Goal: Task Accomplishment & Management: Use online tool/utility

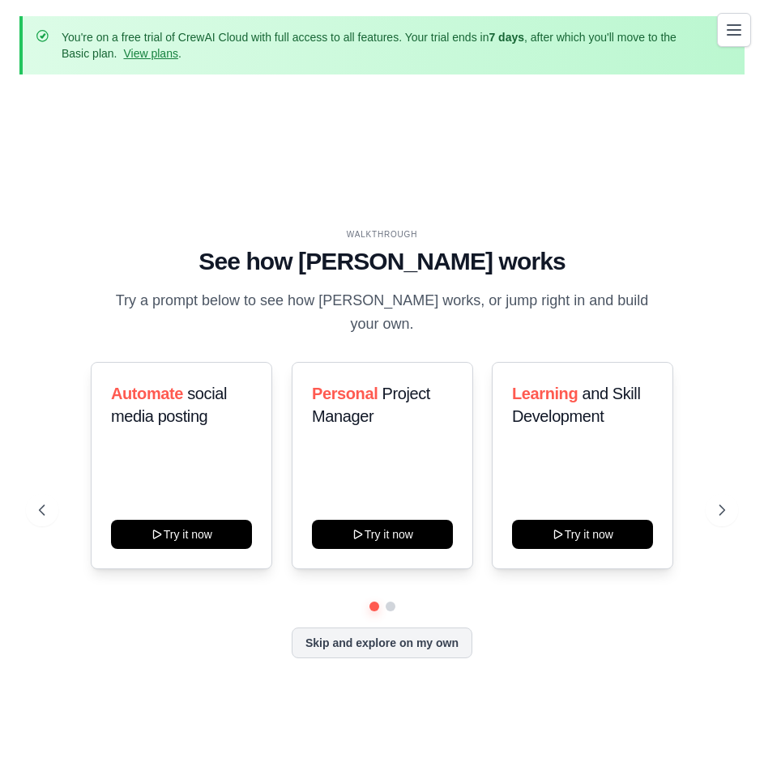
click at [536, 241] on div "WALKTHROUGH" at bounding box center [382, 234] width 686 height 12
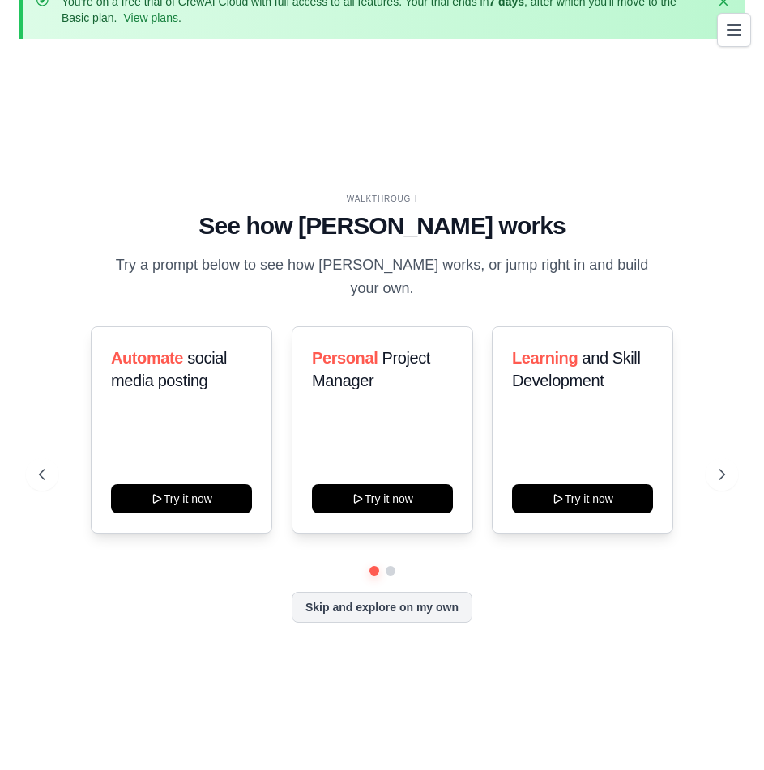
scroll to position [42, 0]
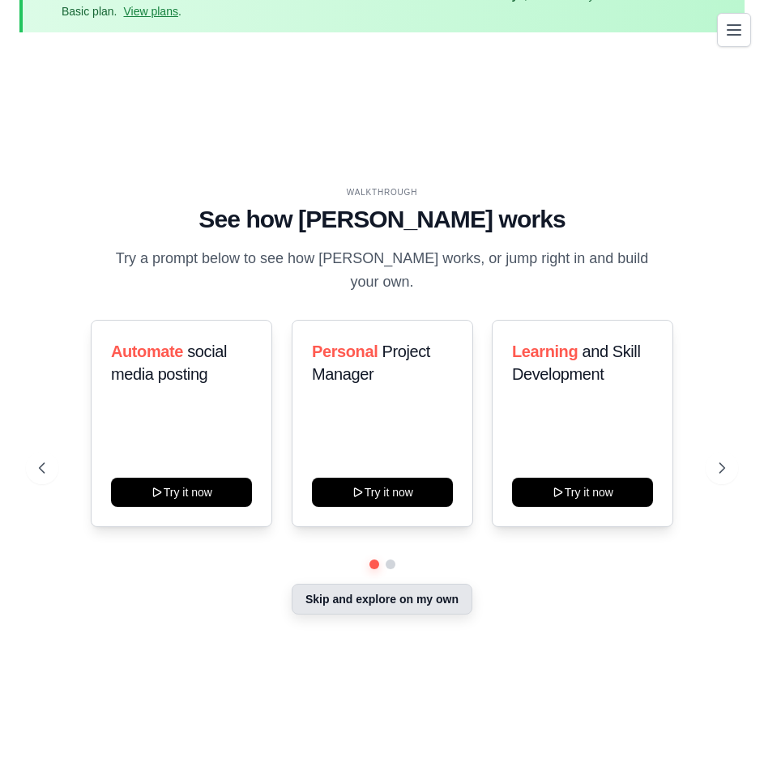
drag, startPoint x: 348, startPoint y: 395, endPoint x: 390, endPoint y: 524, distance: 135.3
click at [390, 524] on div "Automate social media posting Try it now Personal Project Manager Try it now Le…" at bounding box center [382, 468] width 686 height 296
click at [439, 583] on div "WALKTHROUGH See how [PERSON_NAME] works Try a prompt below to see how [PERSON_N…" at bounding box center [381, 414] width 725 height 738
click at [405, 584] on button "Skip and explore on my own" at bounding box center [382, 599] width 181 height 31
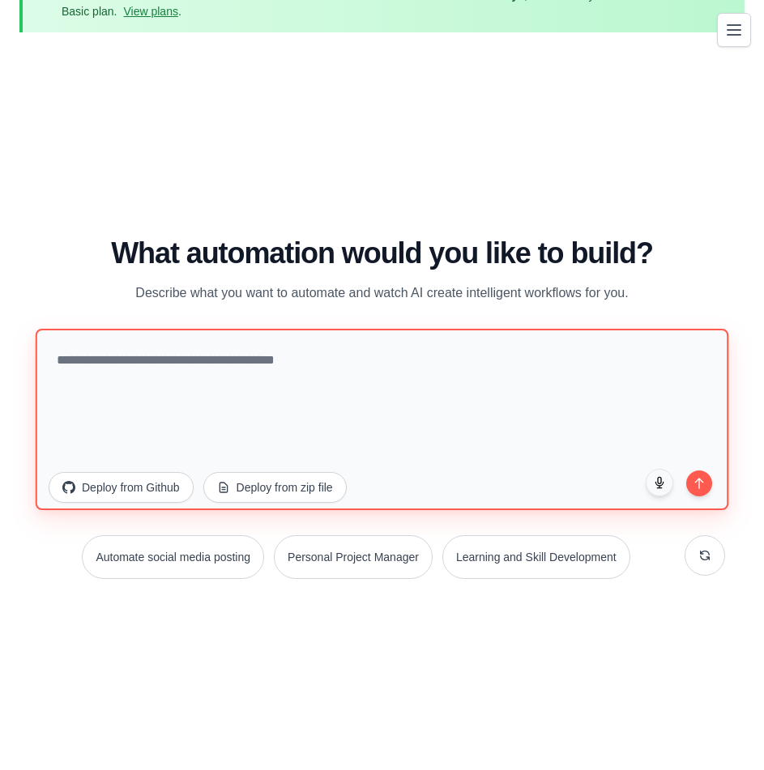
click at [160, 359] on textarea at bounding box center [382, 418] width 693 height 181
click at [160, 359] on textarea "To enrich screen reader interactions, please activate Accessibility in Grammarl…" at bounding box center [382, 418] width 693 height 181
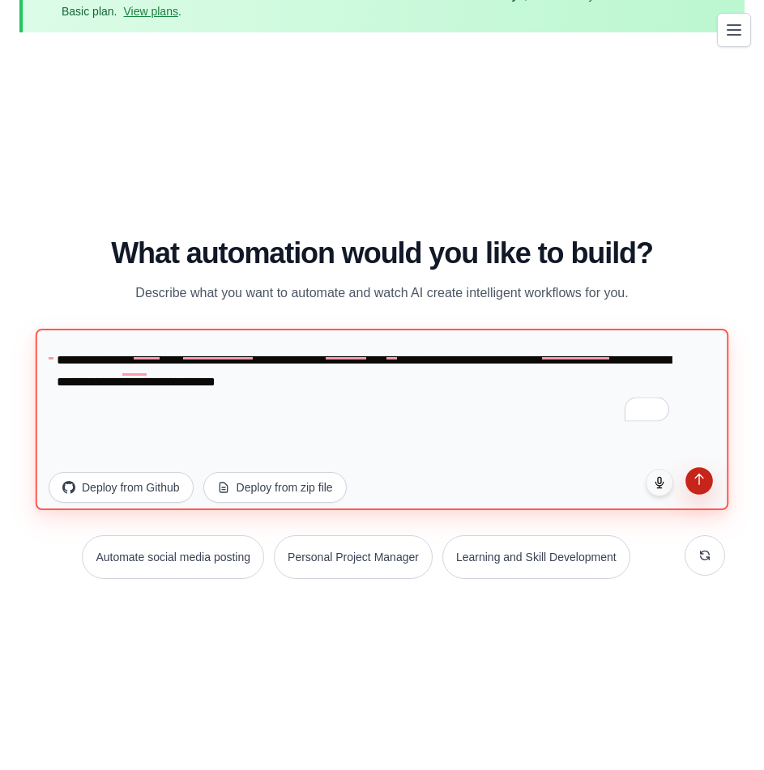
type textarea "**********"
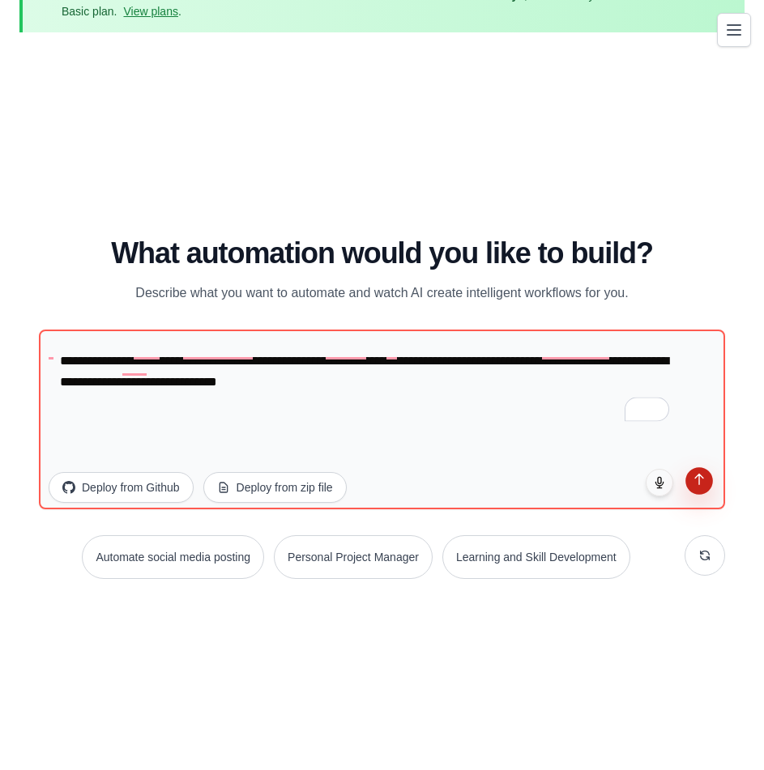
click at [692, 467] on button "submit" at bounding box center [699, 481] width 28 height 28
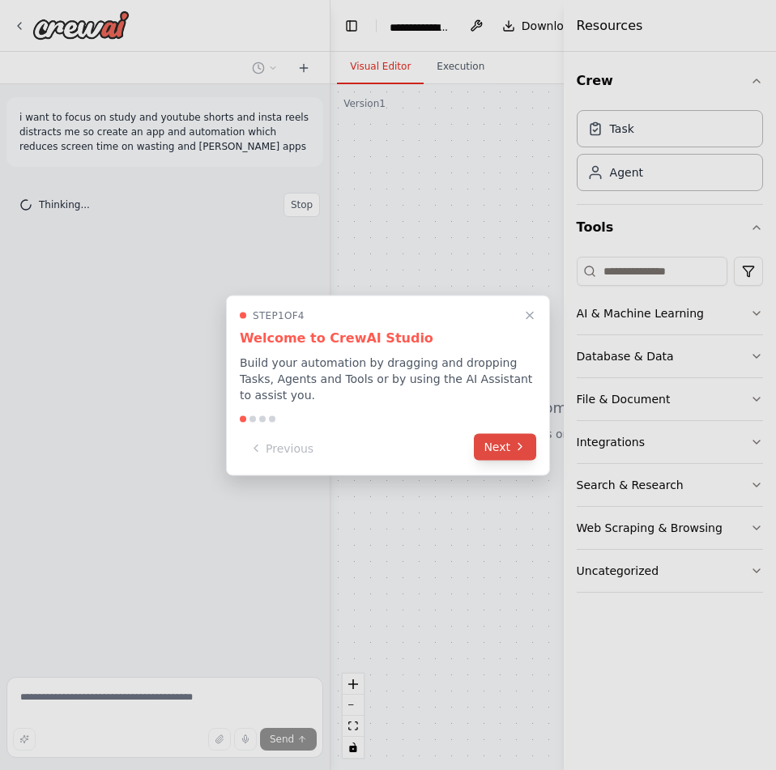
click at [528, 433] on button "Next" at bounding box center [505, 446] width 62 height 27
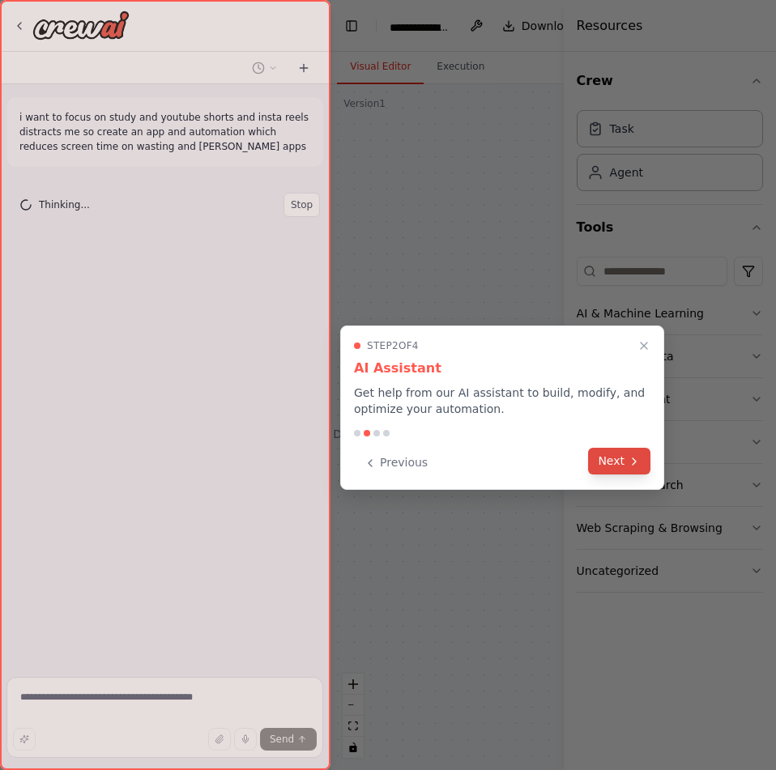
click at [619, 448] on button "Next" at bounding box center [619, 461] width 62 height 27
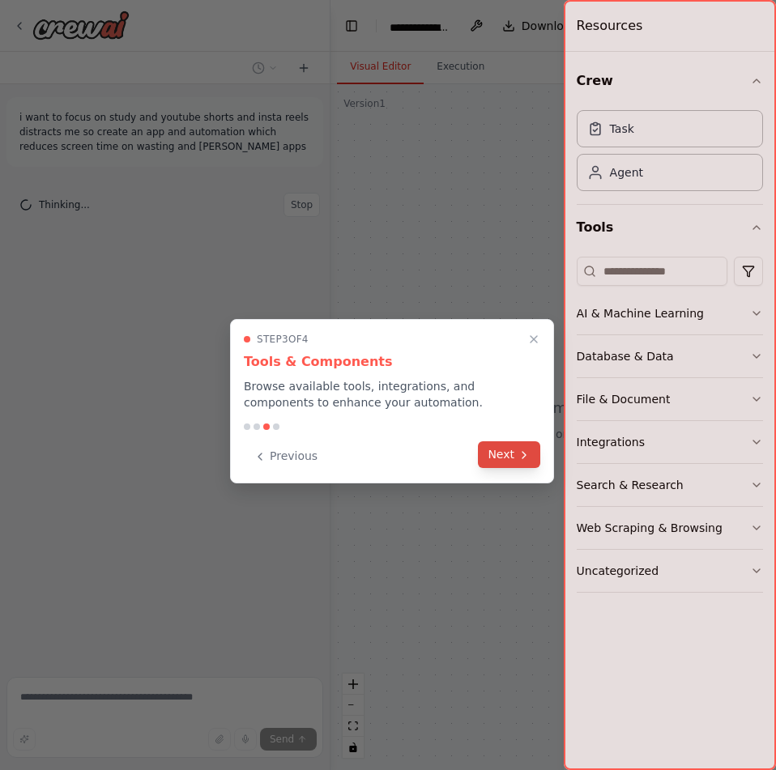
click at [518, 441] on button "Next" at bounding box center [509, 454] width 62 height 27
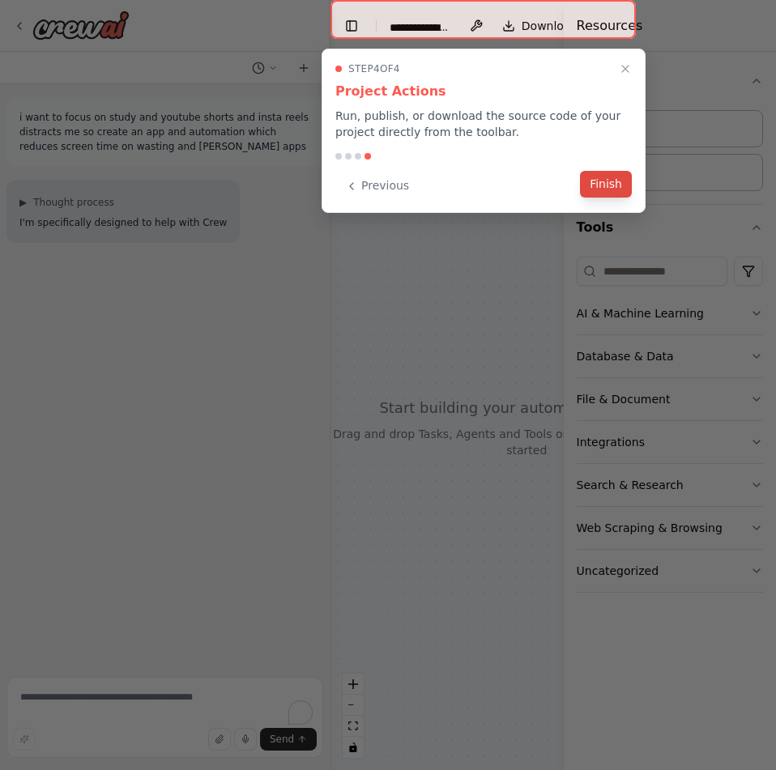
click at [622, 171] on button "Finish" at bounding box center [606, 184] width 52 height 27
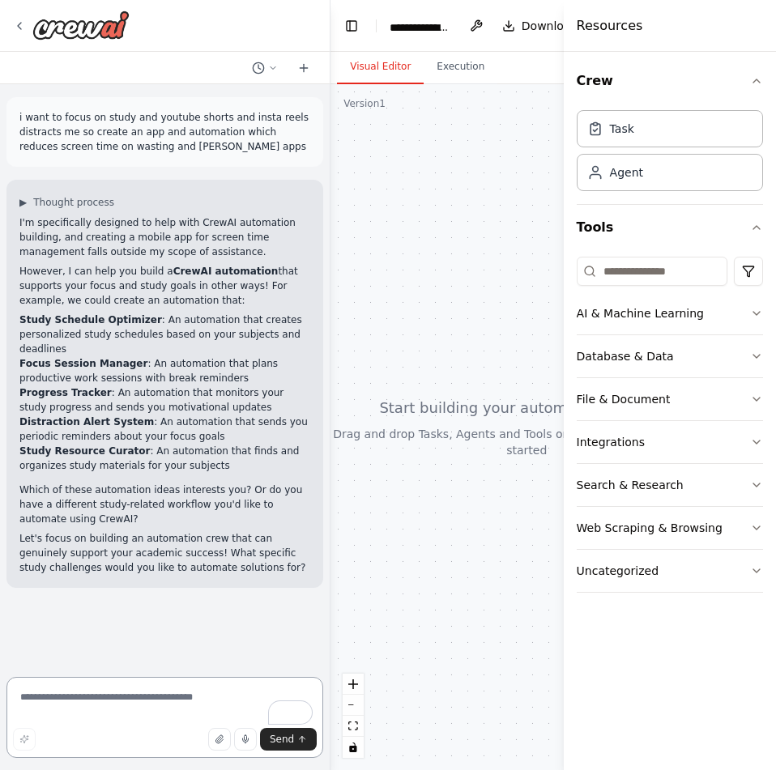
click at [123, 694] on textarea "To enrich screen reader interactions, please activate Accessibility in Grammarl…" at bounding box center [164, 717] width 317 height 81
type textarea "**********"
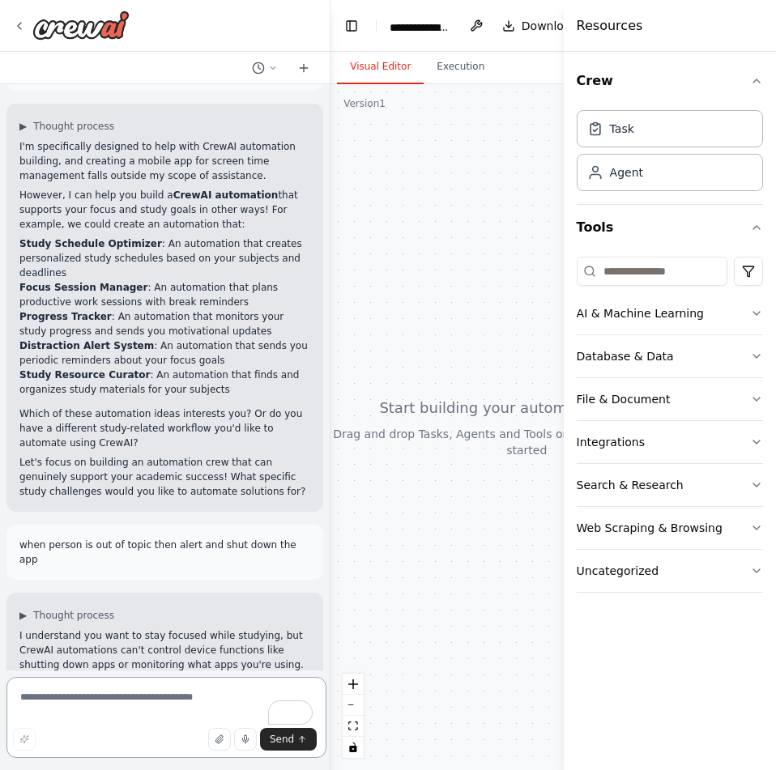
scroll to position [87, 0]
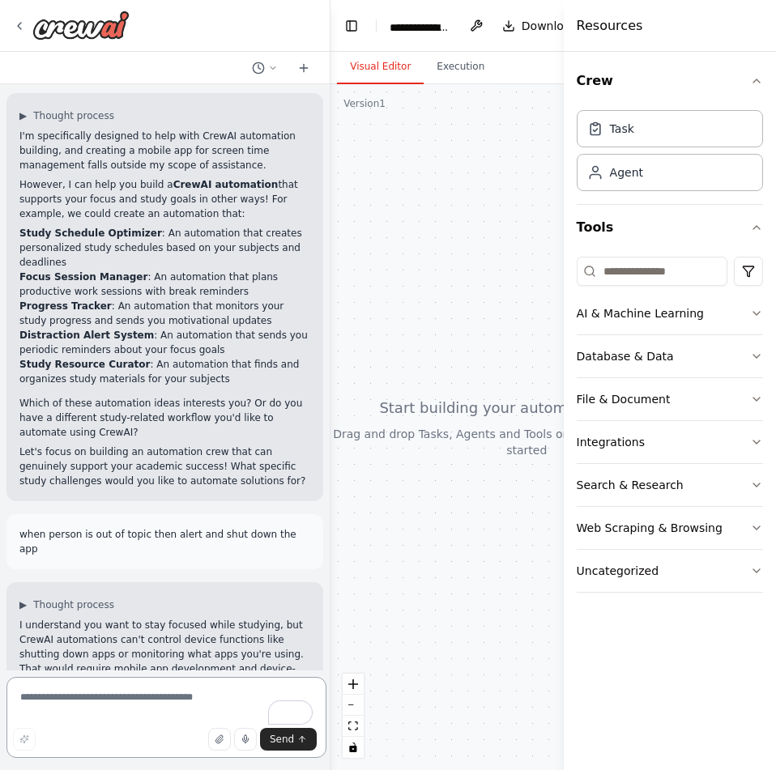
click at [199, 697] on textarea "To enrich screen reader interactions, please activate Accessibility in Grammarl…" at bounding box center [166, 717] width 320 height 81
type textarea "********"
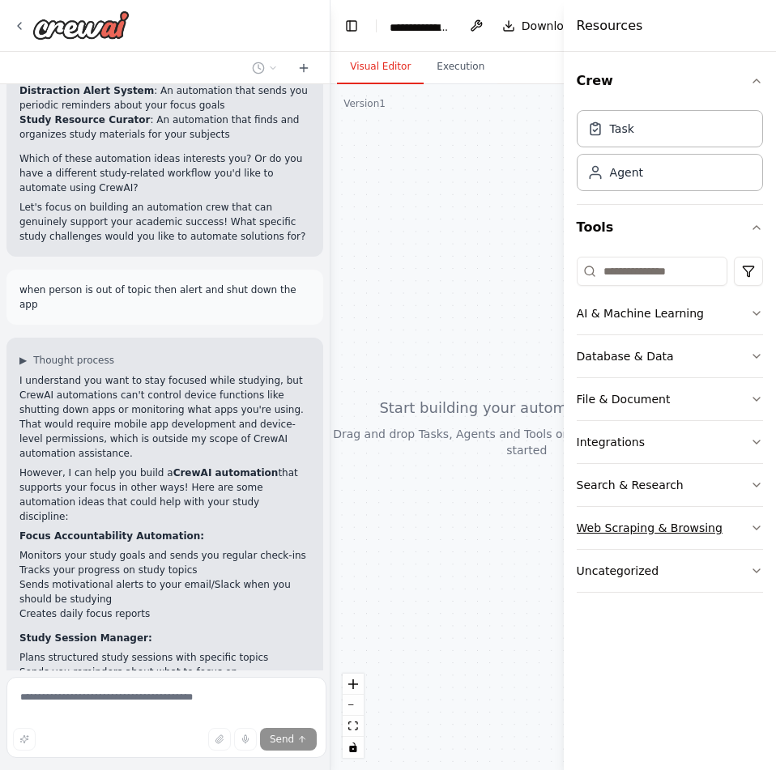
scroll to position [356, 0]
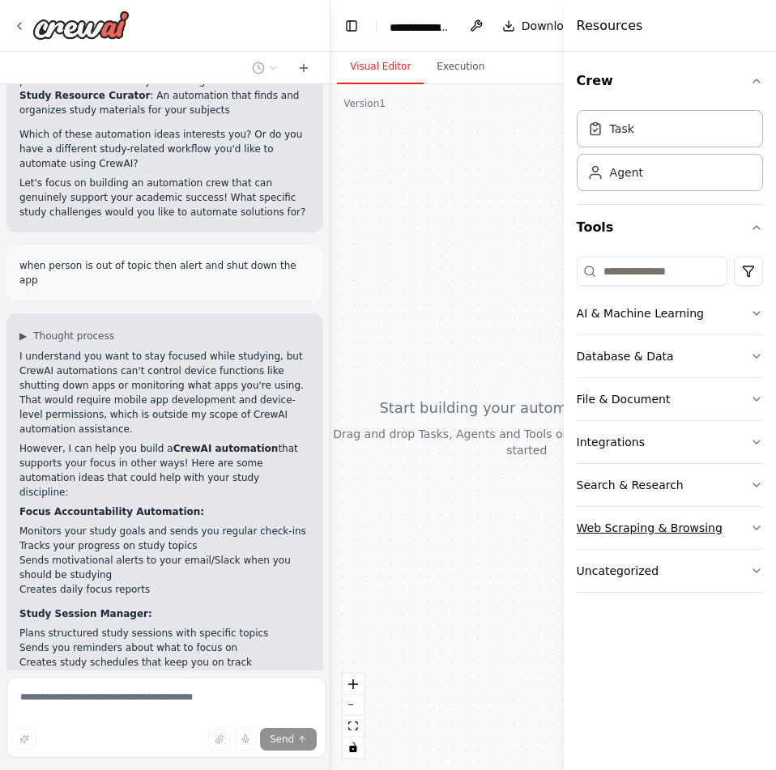
click at [726, 507] on button "Web Scraping & Browsing" at bounding box center [670, 528] width 186 height 42
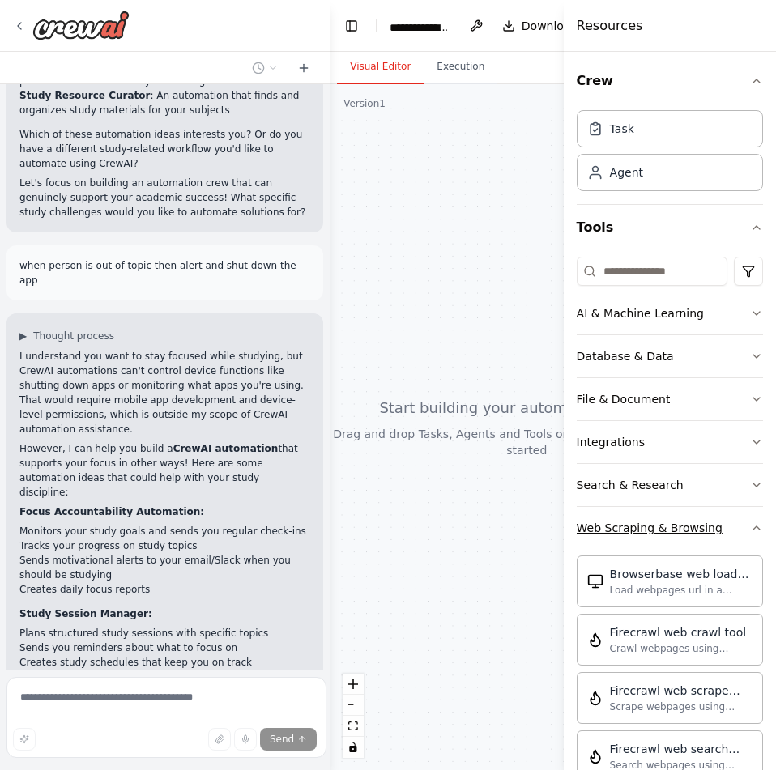
click at [726, 507] on button "Web Scraping & Browsing" at bounding box center [670, 528] width 186 height 42
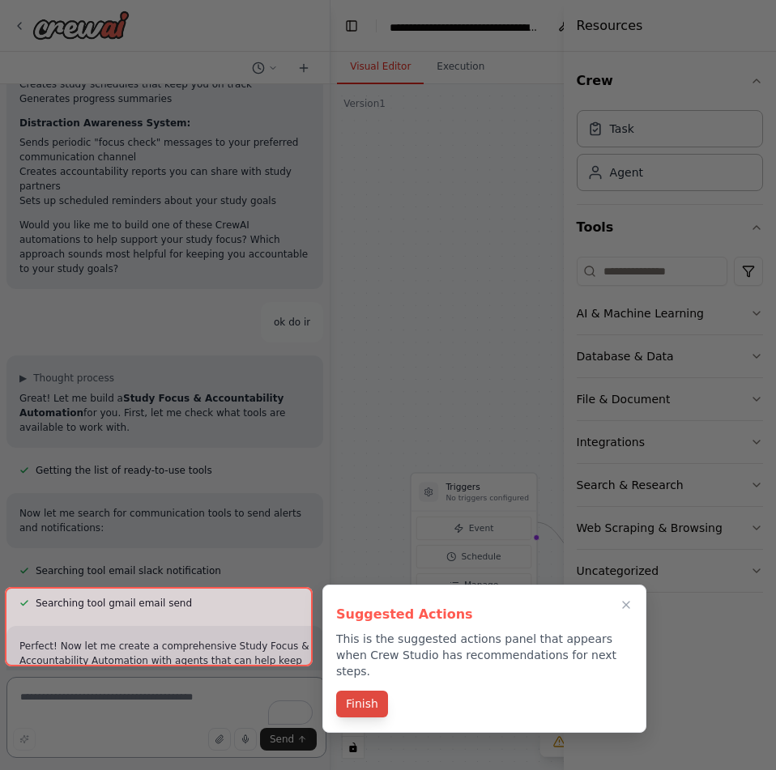
scroll to position [945, 0]
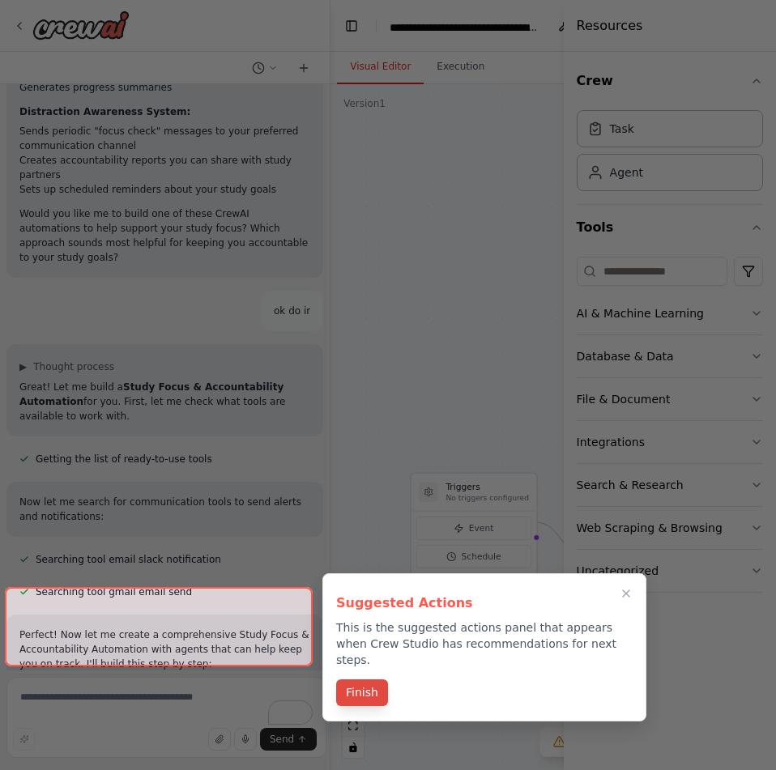
click at [356, 680] on button "Finish" at bounding box center [362, 693] width 52 height 27
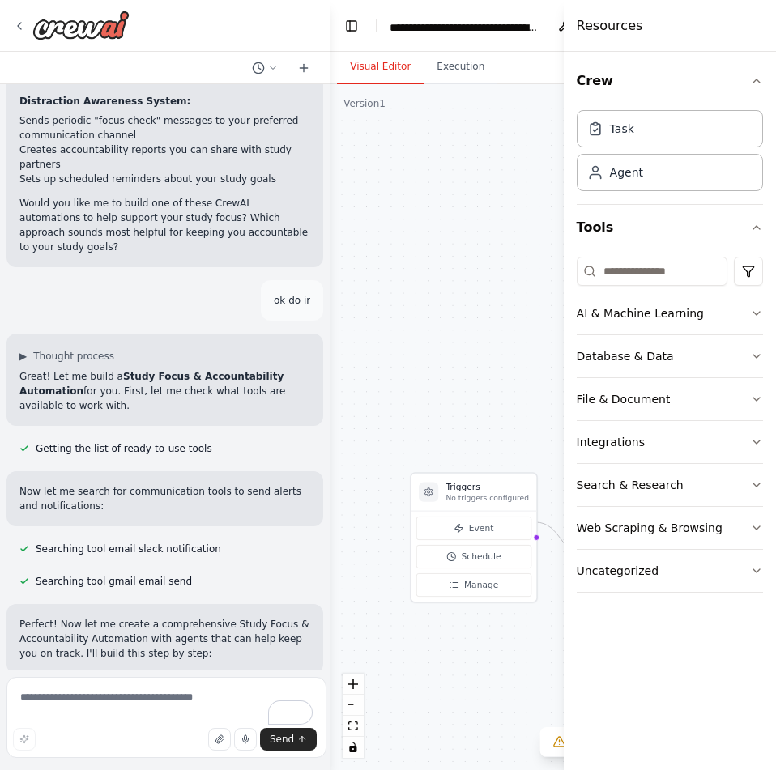
scroll to position [970, 0]
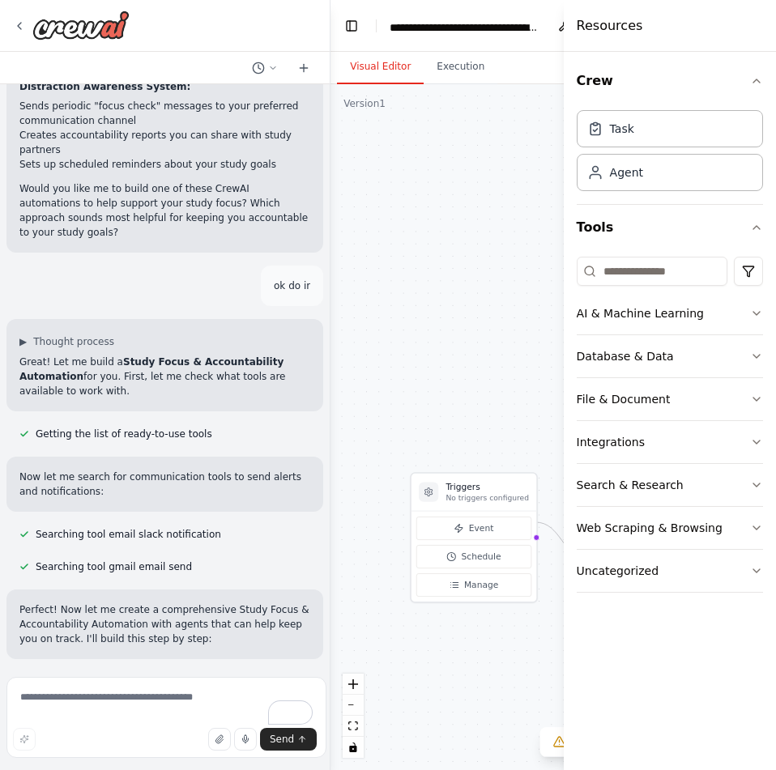
click at [463, 561] on div ".deletable-edge-delete-btn { width: 20px; height: 20px; border: 0px solid #ffff…" at bounding box center [571, 427] width 481 height 686
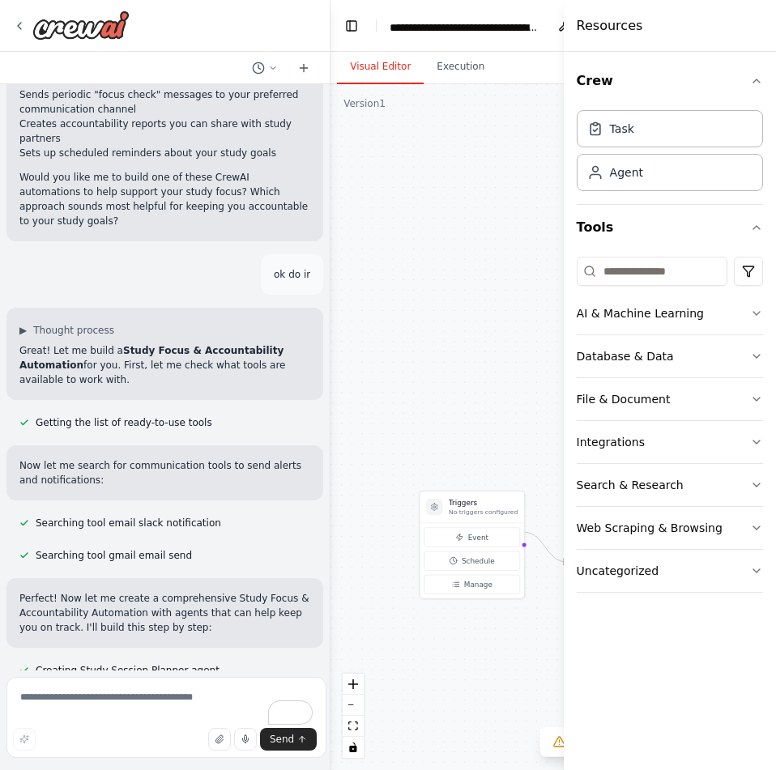
scroll to position [992, 0]
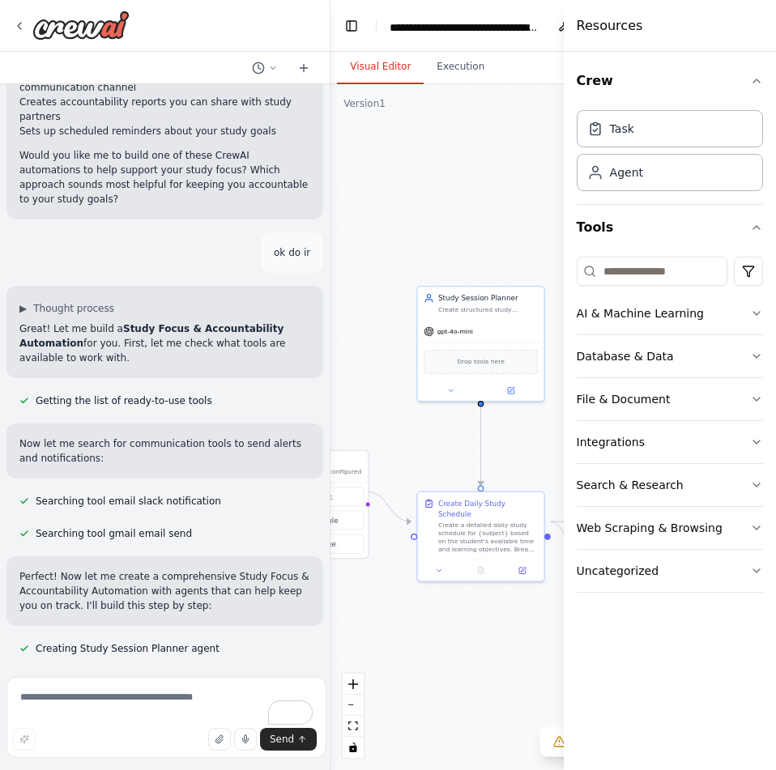
drag, startPoint x: 463, startPoint y: 561, endPoint x: 290, endPoint y: 519, distance: 178.2
click at [290, 519] on div "i want to focus on study and youtube shorts and insta reels distracts me so cre…" at bounding box center [388, 385] width 776 height 770
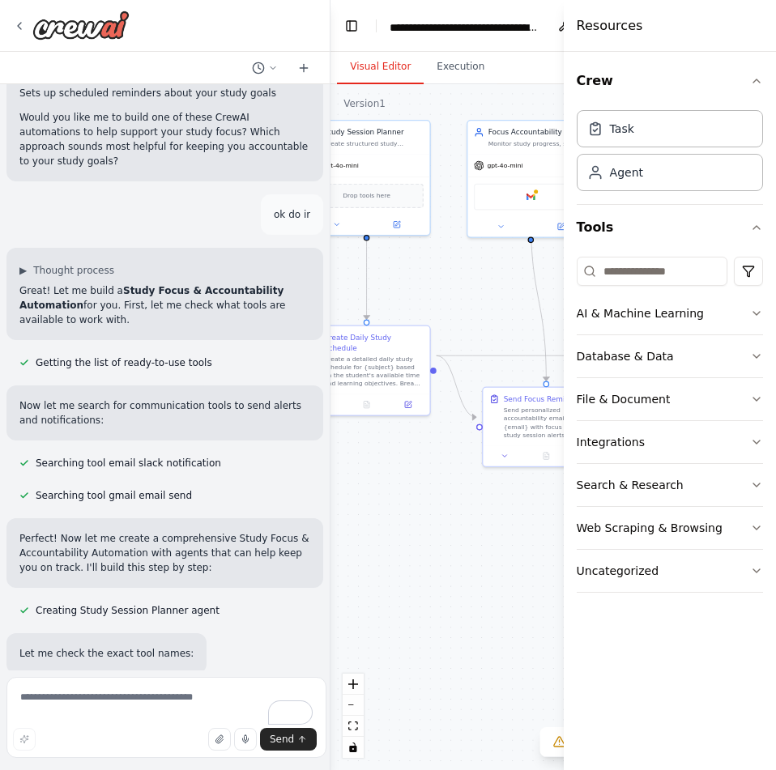
scroll to position [1047, 0]
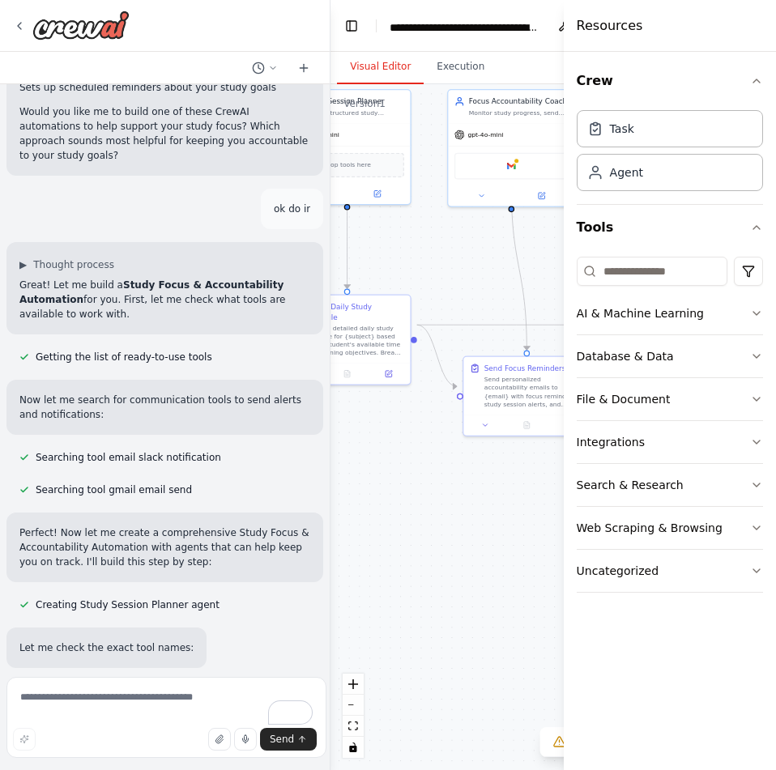
drag, startPoint x: 501, startPoint y: 555, endPoint x: 385, endPoint y: 359, distance: 228.1
click at [385, 359] on div ".deletable-edge-delete-btn { width: 20px; height: 20px; border: 0px solid #ffff…" at bounding box center [571, 427] width 481 height 686
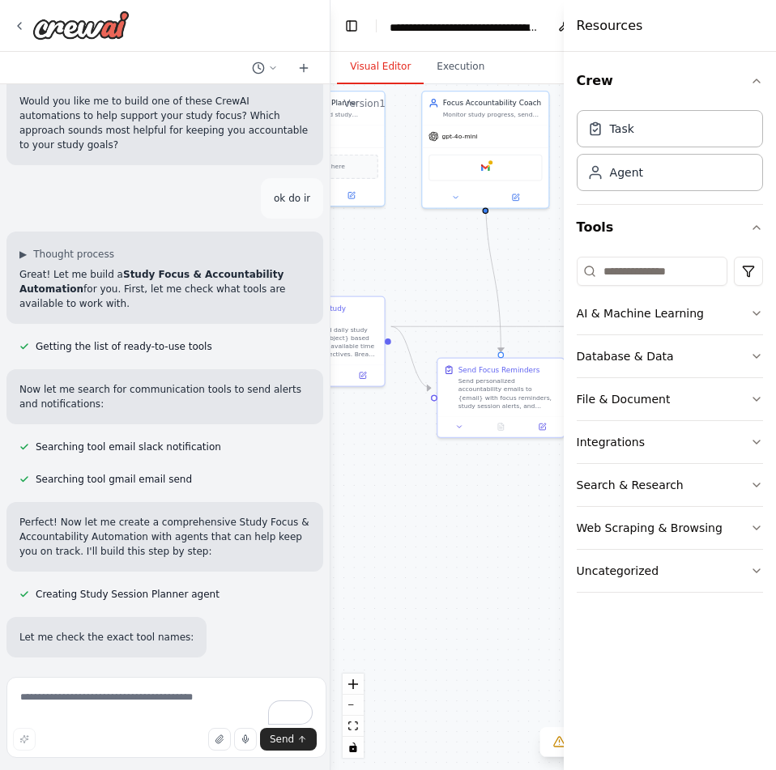
click at [259, 435] on div "i want to focus on study and youtube shorts and insta reels distracts me so cre…" at bounding box center [388, 385] width 776 height 770
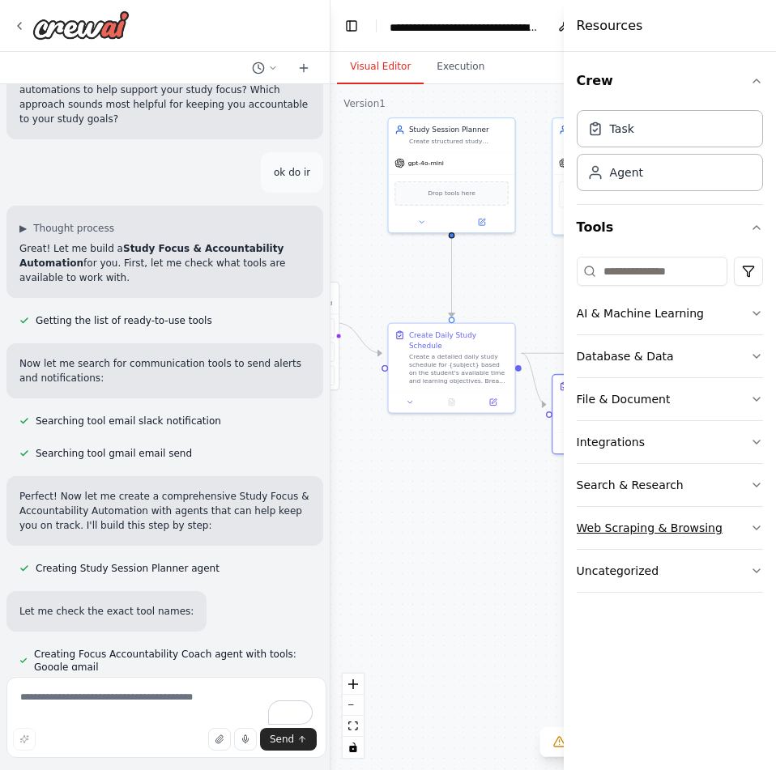
scroll to position [1094, 0]
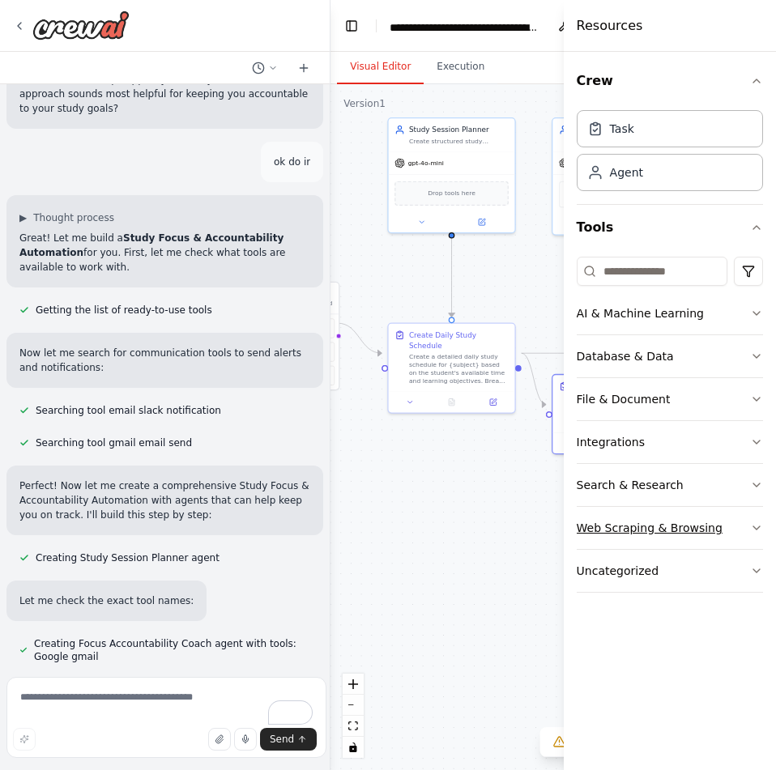
drag, startPoint x: 380, startPoint y: 406, endPoint x: 633, endPoint y: 395, distance: 253.8
click at [633, 395] on div "i want to focus on study and youtube shorts and insta reels distracts me so cre…" at bounding box center [388, 385] width 776 height 770
click at [163, 355] on div "i want to focus on study and youtube shorts and insta reels distracts me so cre…" at bounding box center [388, 385] width 776 height 770
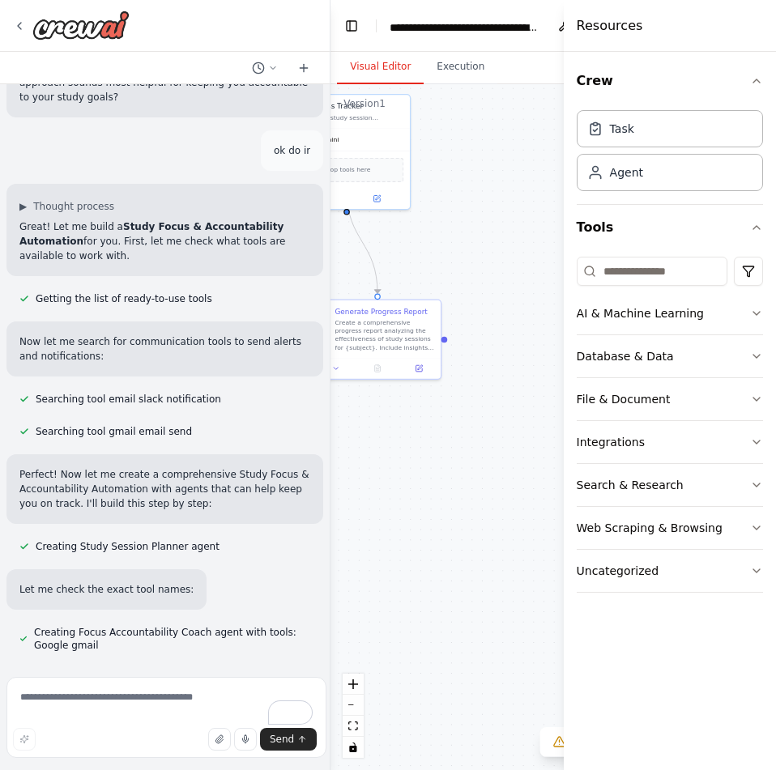
drag, startPoint x: 476, startPoint y: 358, endPoint x: 319, endPoint y: 436, distance: 174.6
click at [319, 436] on div "i want to focus on study and youtube shorts and insta reels distracts me so cre…" at bounding box center [388, 385] width 776 height 770
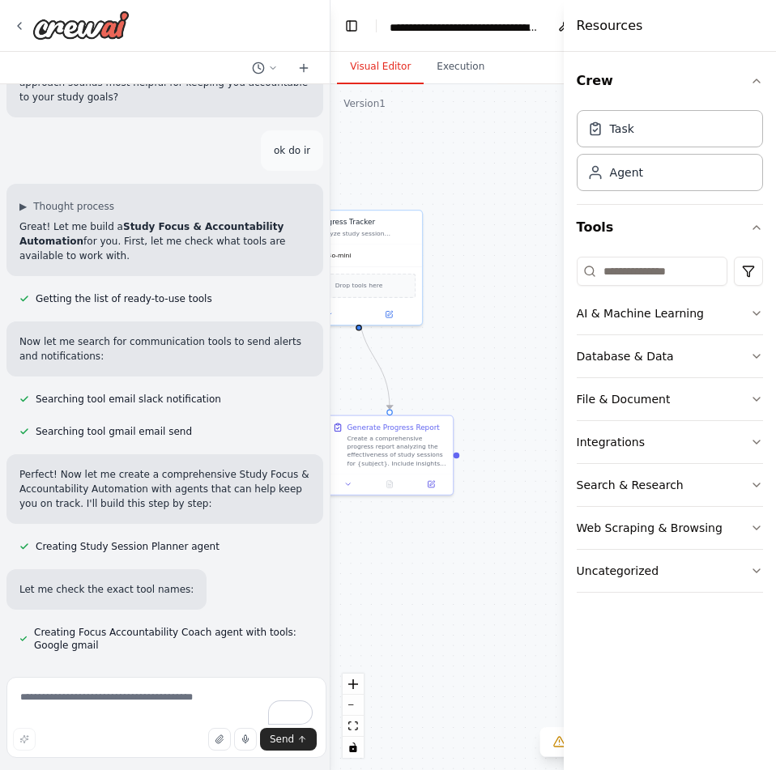
drag, startPoint x: 518, startPoint y: 375, endPoint x: 539, endPoint y: 489, distance: 116.0
click at [539, 489] on div ".deletable-edge-delete-btn { width: 20px; height: 20px; border: 0px solid #ffff…" at bounding box center [571, 427] width 481 height 686
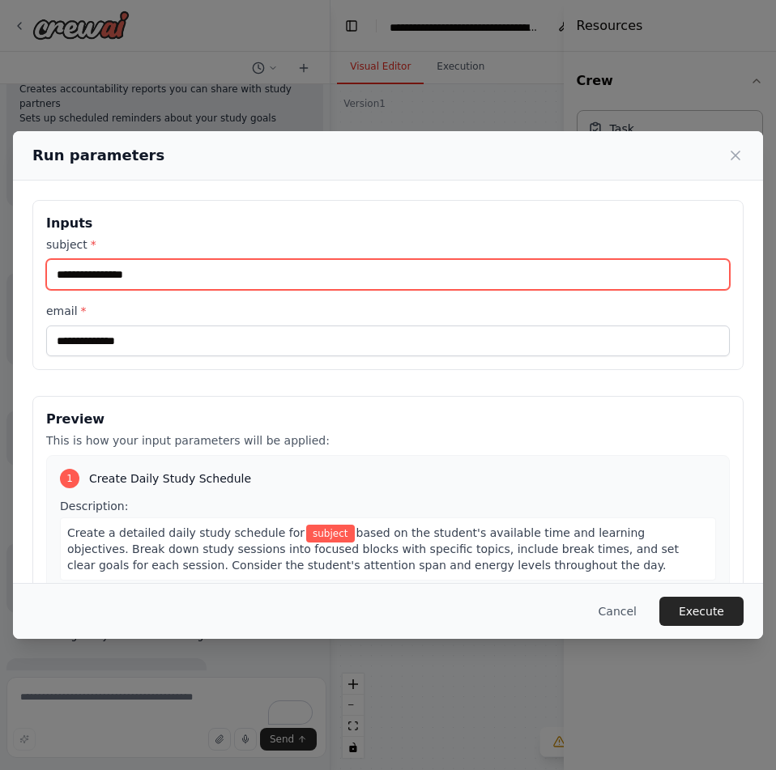
click at [173, 259] on input "subject *" at bounding box center [388, 274] width 684 height 31
type input "**********"
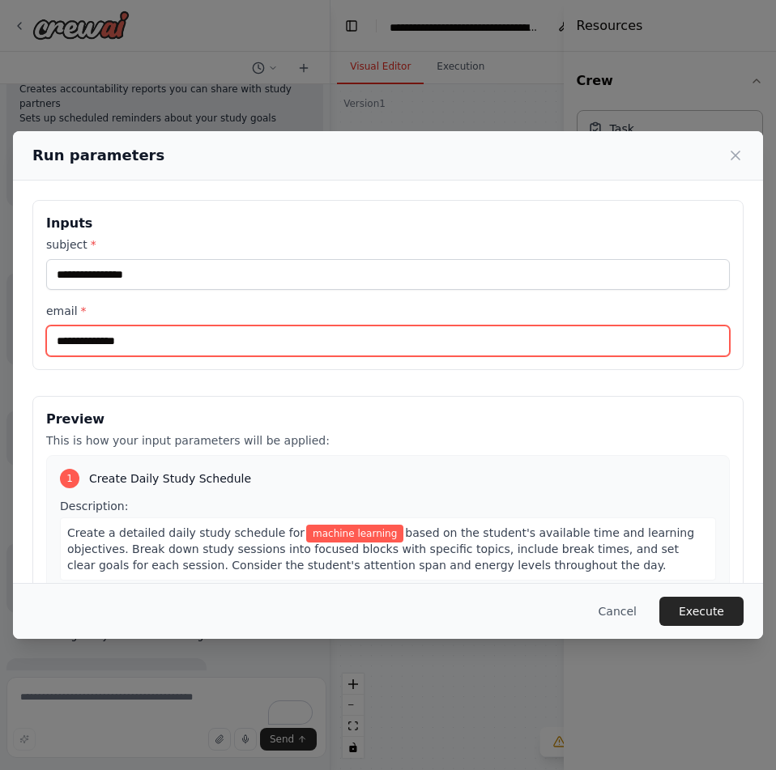
click at [149, 326] on input "email *" at bounding box center [388, 341] width 684 height 31
type input "**********"
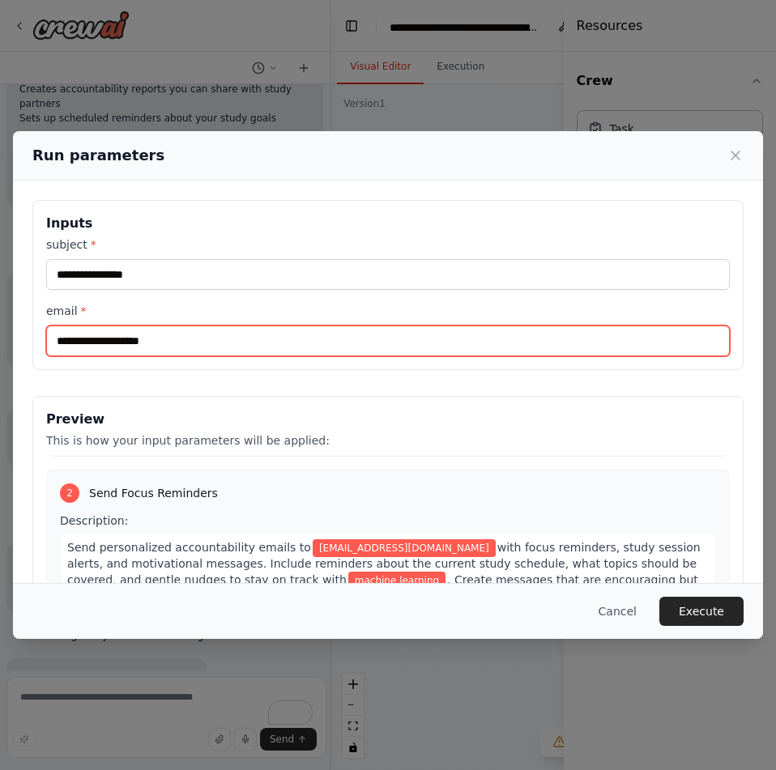
scroll to position [262, 0]
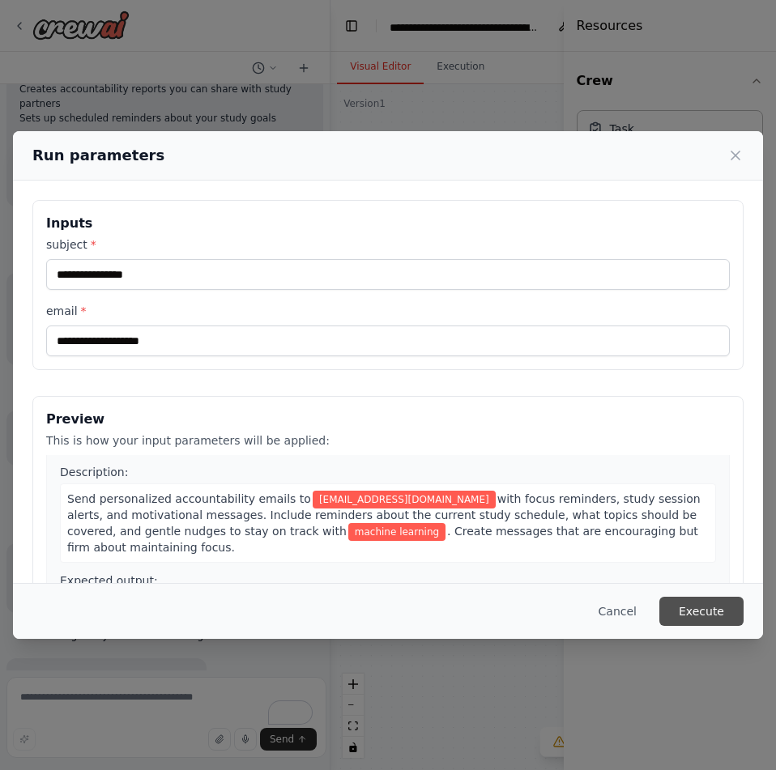
click at [663, 624] on button "Execute" at bounding box center [701, 611] width 84 height 29
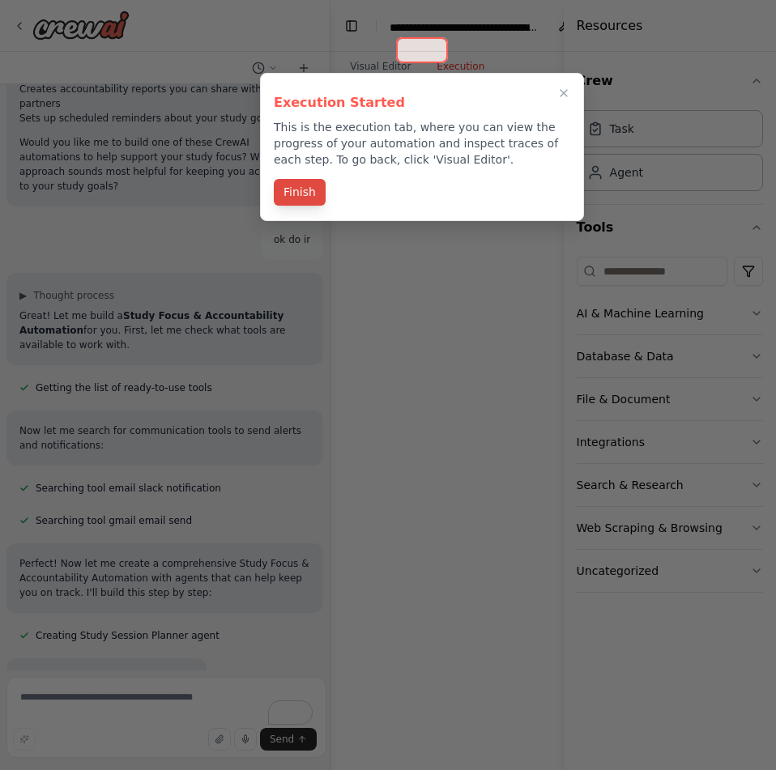
click at [291, 179] on button "Finish" at bounding box center [300, 192] width 52 height 27
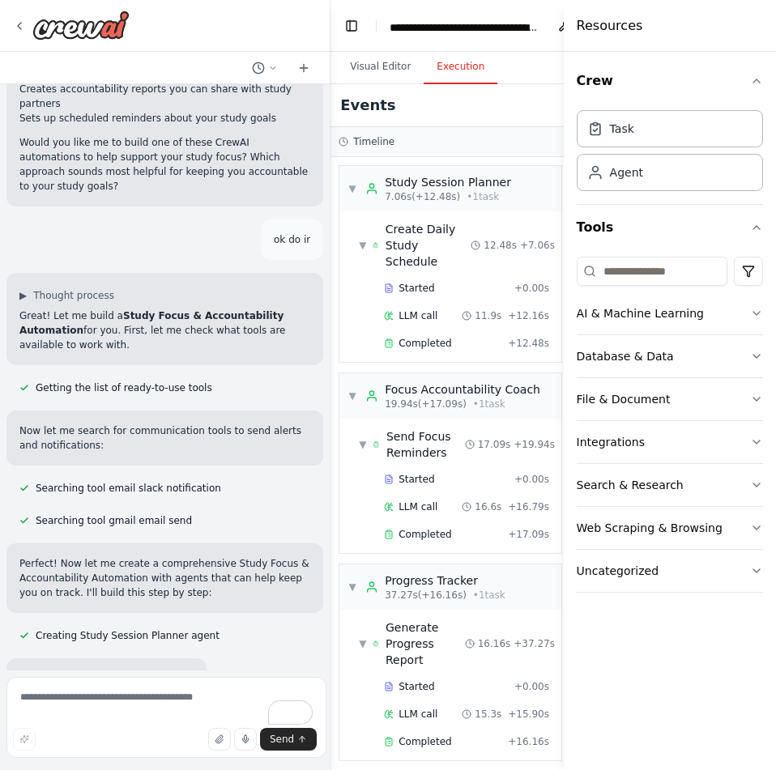
scroll to position [1106, 0]
